Goal: Task Accomplishment & Management: Complete application form

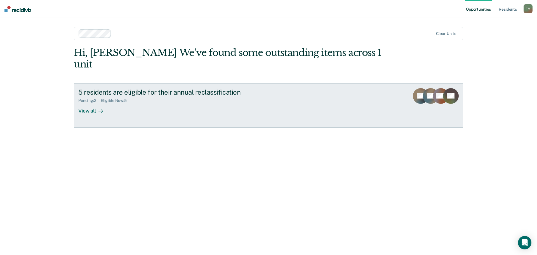
click at [89, 103] on div "View all" at bounding box center [93, 108] width 31 height 11
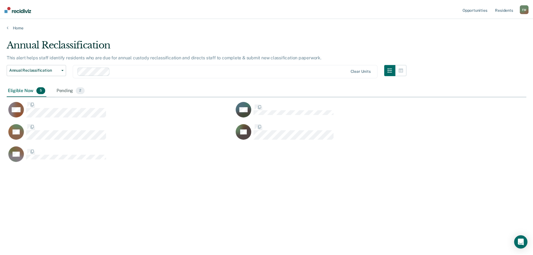
scroll to position [170, 519]
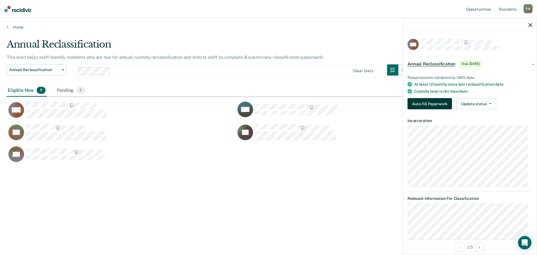
click at [435, 107] on button "Auto-fill Paperwork" at bounding box center [429, 103] width 44 height 11
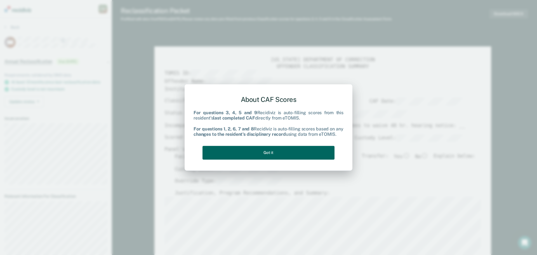
click at [254, 150] on button "Got it" at bounding box center [268, 153] width 132 height 14
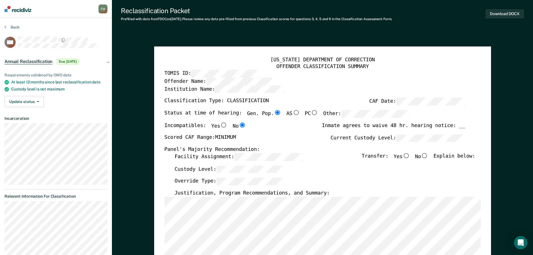
click at [428, 156] on input "No" at bounding box center [424, 155] width 7 height 5
type textarea "x"
radio input "true"
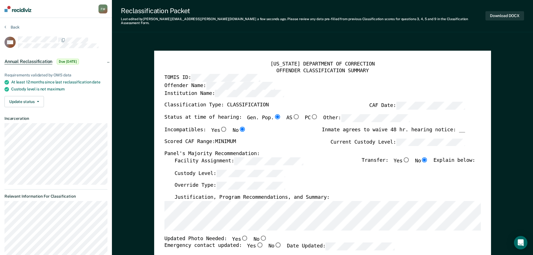
click at [259, 235] on input "No" at bounding box center [262, 237] width 7 height 5
type textarea "x"
radio input "true"
click at [256, 242] on input "Yes" at bounding box center [259, 244] width 7 height 5
type textarea "x"
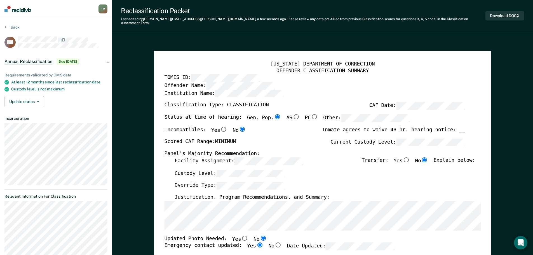
radio input "true"
click at [502, 11] on button "Download DOCX" at bounding box center [504, 15] width 39 height 9
type textarea "x"
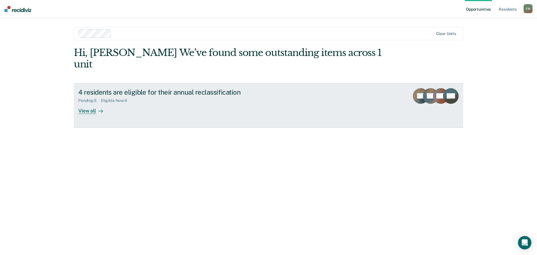
click at [93, 103] on div "View all" at bounding box center [93, 108] width 31 height 11
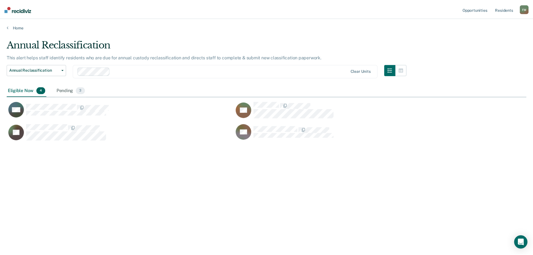
scroll to position [170, 519]
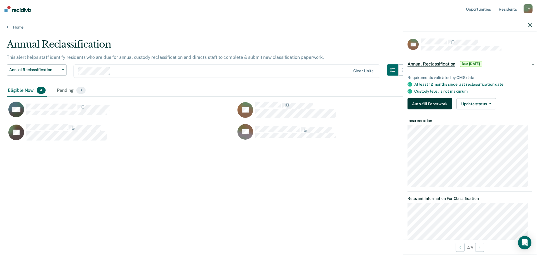
click at [421, 101] on button "Auto-fill Paperwork" at bounding box center [429, 103] width 44 height 11
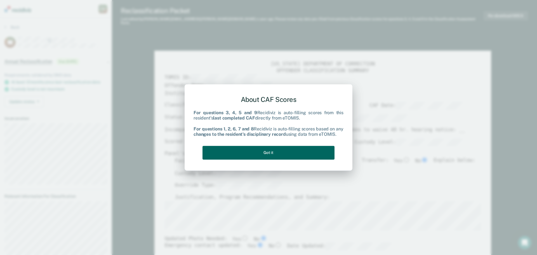
click at [263, 149] on button "Got it" at bounding box center [268, 153] width 132 height 14
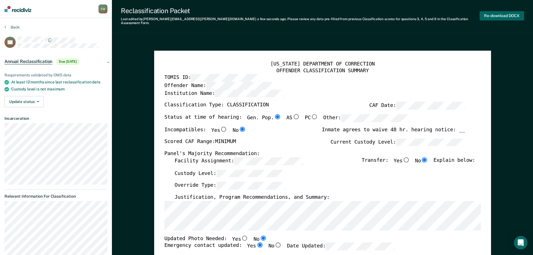
click at [498, 13] on button "Re-download DOCX" at bounding box center [501, 15] width 44 height 9
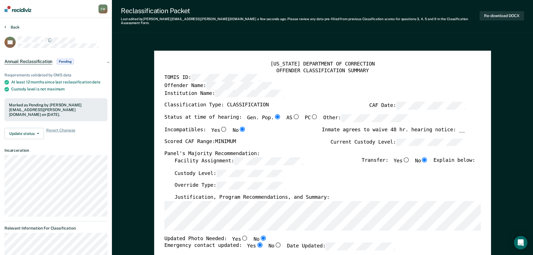
click at [8, 26] on button "Back" at bounding box center [11, 27] width 15 height 5
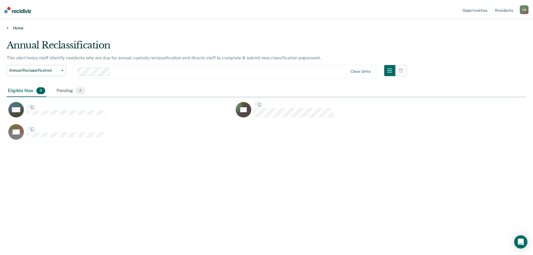
scroll to position [170, 519]
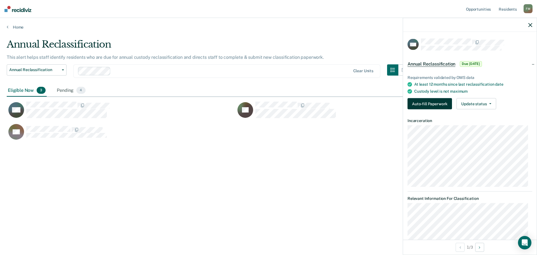
click at [431, 105] on button "Auto-fill Paperwork" at bounding box center [429, 103] width 44 height 11
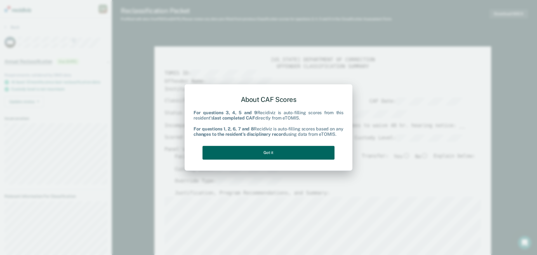
click at [260, 155] on button "Got it" at bounding box center [268, 153] width 132 height 14
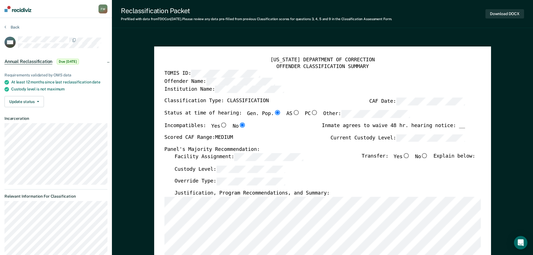
click at [428, 156] on input "No" at bounding box center [424, 155] width 7 height 5
type textarea "x"
radio input "true"
type textarea "x"
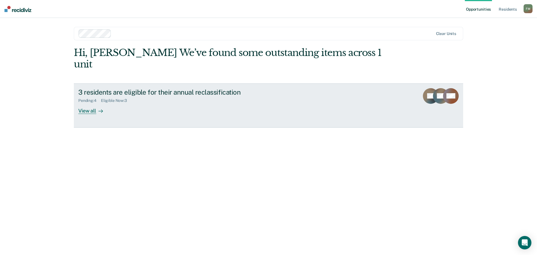
click at [88, 103] on div "View all" at bounding box center [93, 108] width 31 height 11
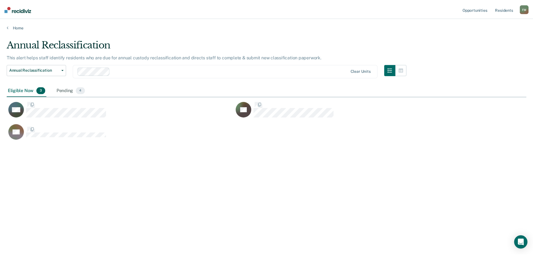
scroll to position [170, 519]
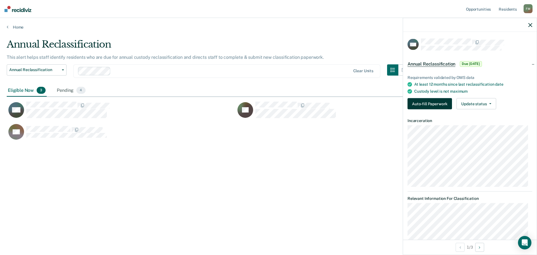
click at [432, 103] on button "Auto-fill Paperwork" at bounding box center [429, 103] width 44 height 11
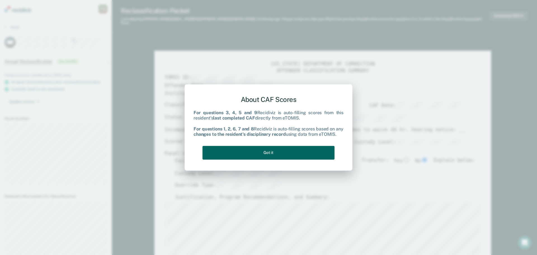
click at [265, 155] on button "Got it" at bounding box center [268, 153] width 132 height 14
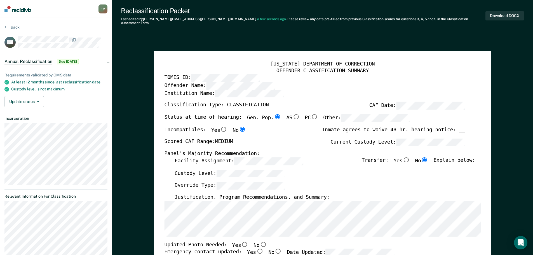
click at [259, 241] on input "No" at bounding box center [262, 243] width 7 height 5
type textarea "x"
radio input "true"
drag, startPoint x: 251, startPoint y: 247, endPoint x: 265, endPoint y: 253, distance: 15.2
click at [256, 249] on input "Yes" at bounding box center [259, 251] width 7 height 5
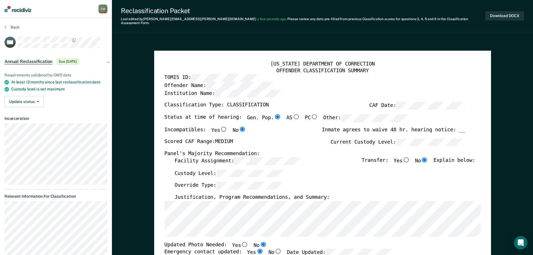
type textarea "x"
radio input "true"
click at [502, 14] on button "Download DOCX" at bounding box center [504, 15] width 39 height 9
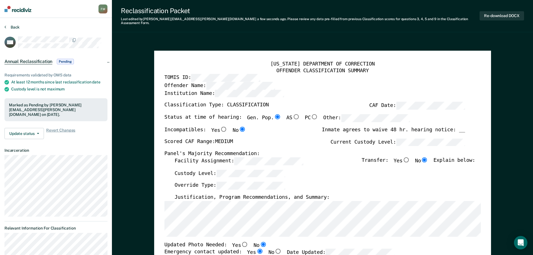
click at [11, 27] on button "Back" at bounding box center [11, 27] width 15 height 5
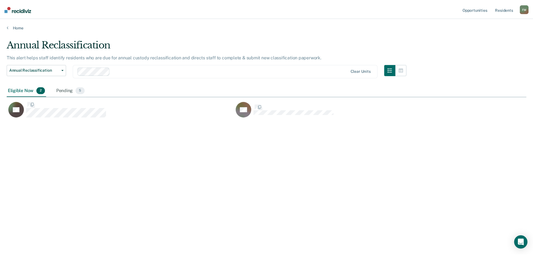
scroll to position [170, 519]
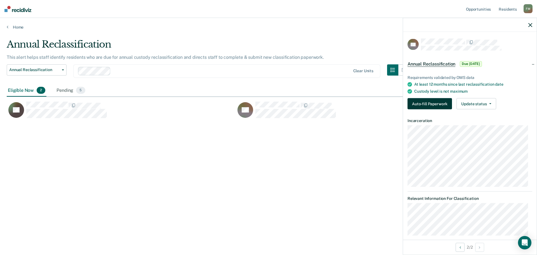
click at [435, 102] on button "Auto-fill Paperwork" at bounding box center [429, 103] width 44 height 11
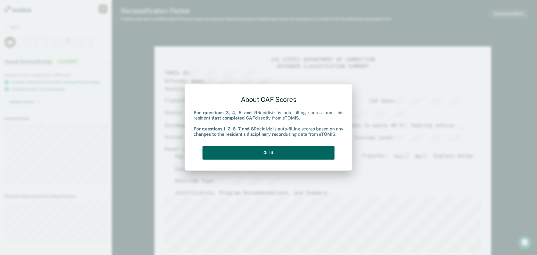
click at [244, 151] on button "Got it" at bounding box center [268, 153] width 132 height 14
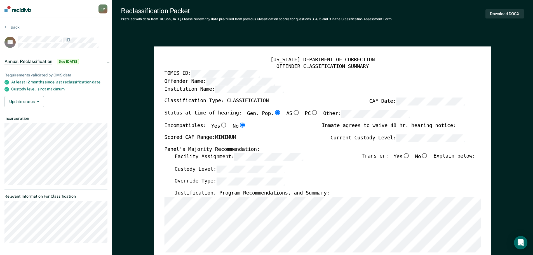
click at [428, 156] on input "No" at bounding box center [424, 155] width 7 height 5
type textarea "x"
radio input "true"
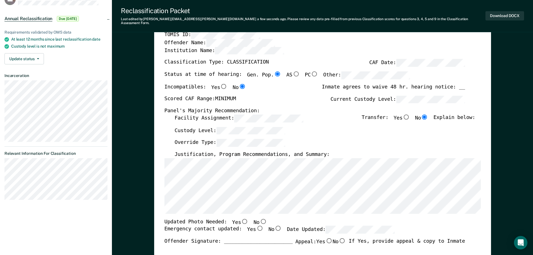
scroll to position [56, 0]
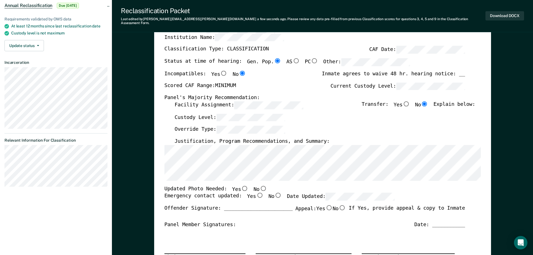
click at [241, 185] on input "Yes" at bounding box center [244, 187] width 7 height 5
type textarea "x"
radio input "true"
click at [256, 193] on input "Yes" at bounding box center [259, 195] width 7 height 5
type textarea "x"
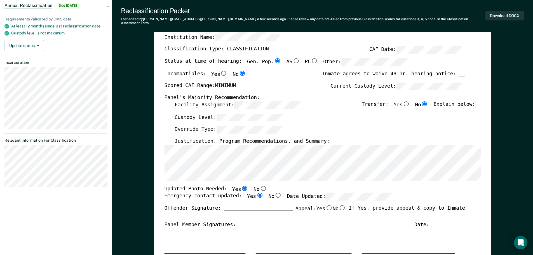
radio input "true"
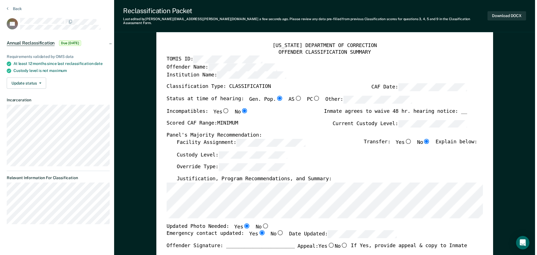
scroll to position [0, 0]
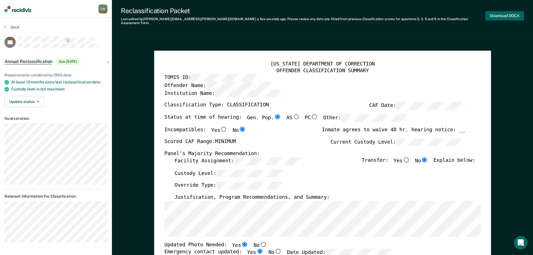
click at [505, 13] on button "Download DOCX" at bounding box center [504, 15] width 39 height 9
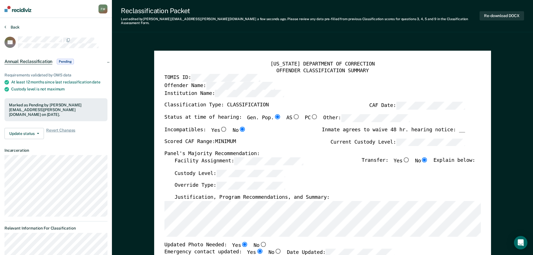
click at [12, 26] on button "Back" at bounding box center [11, 27] width 15 height 5
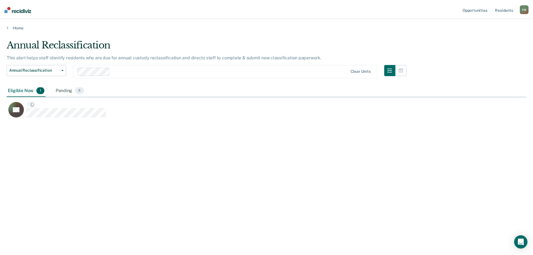
scroll to position [170, 519]
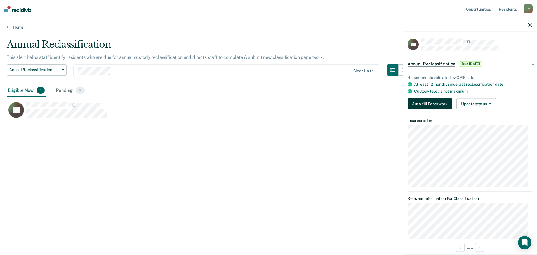
click at [430, 101] on button "Auto-fill Paperwork" at bounding box center [429, 103] width 44 height 11
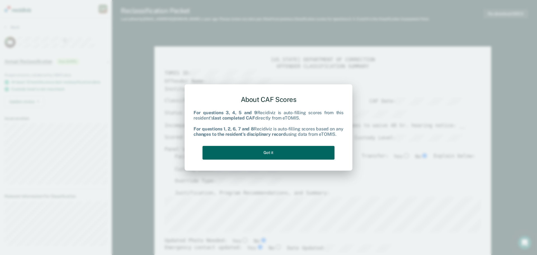
click at [280, 153] on button "Got it" at bounding box center [268, 153] width 132 height 14
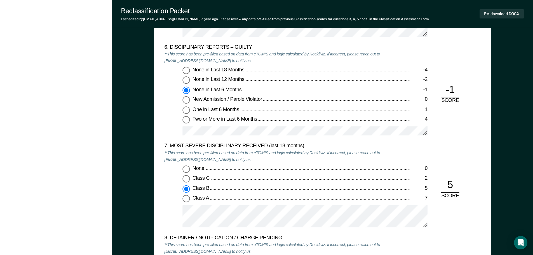
scroll to position [979, 0]
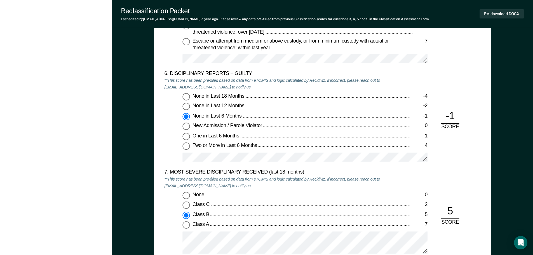
click at [186, 107] on input "None in Last 12 Months -2" at bounding box center [185, 106] width 7 height 7
type textarea "x"
radio input "true"
radio input "false"
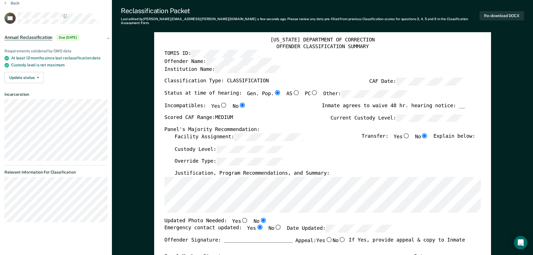
scroll to position [0, 0]
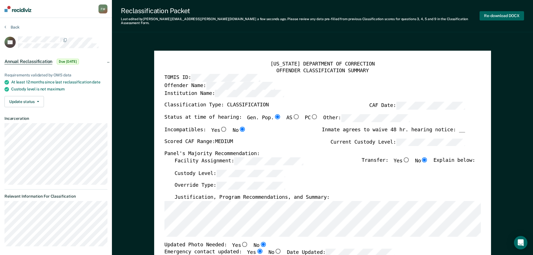
click at [499, 12] on button "Re-download DOCX" at bounding box center [501, 15] width 44 height 9
type textarea "x"
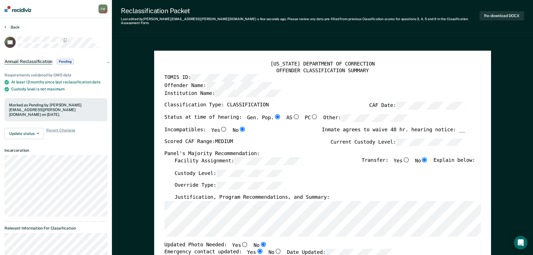
click at [11, 25] on button "Back" at bounding box center [11, 27] width 15 height 5
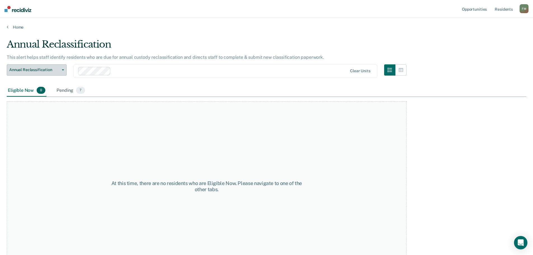
click at [64, 70] on button "Annual Reclassification" at bounding box center [37, 69] width 60 height 11
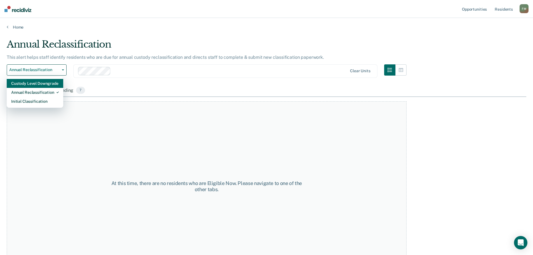
click at [53, 84] on div "Custody Level Downgrade" at bounding box center [35, 83] width 48 height 9
